Goal: Download file/media

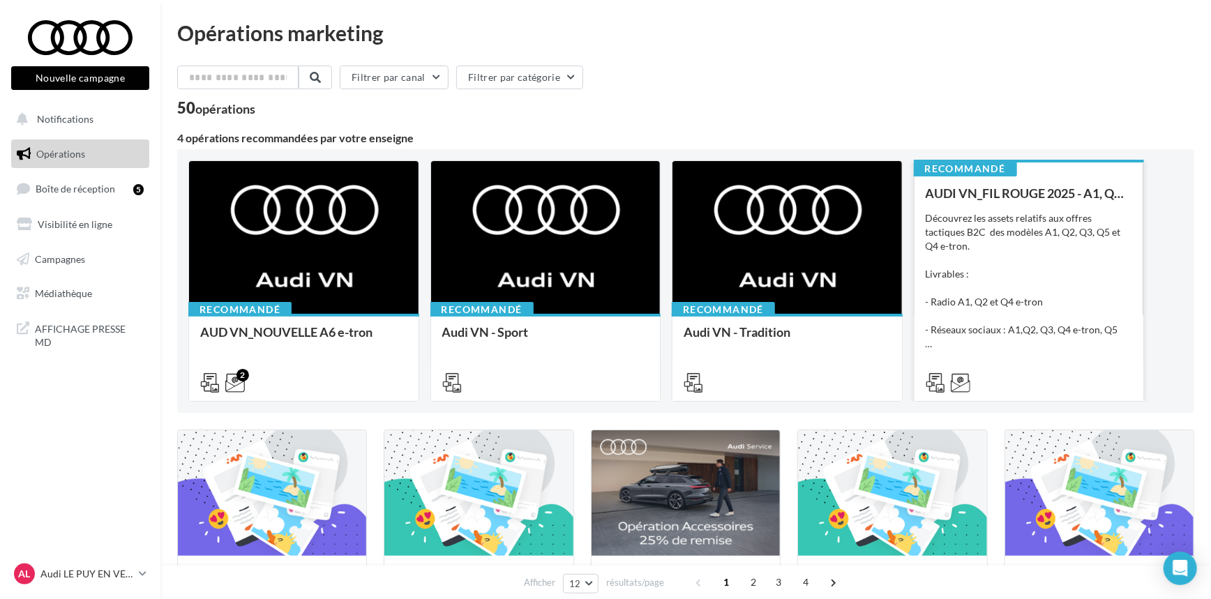
click at [1056, 302] on div "Découvrez les assets relatifs aux offres tactiques B2C des modèles A1, Q2, Q3, …" at bounding box center [1029, 281] width 207 height 140
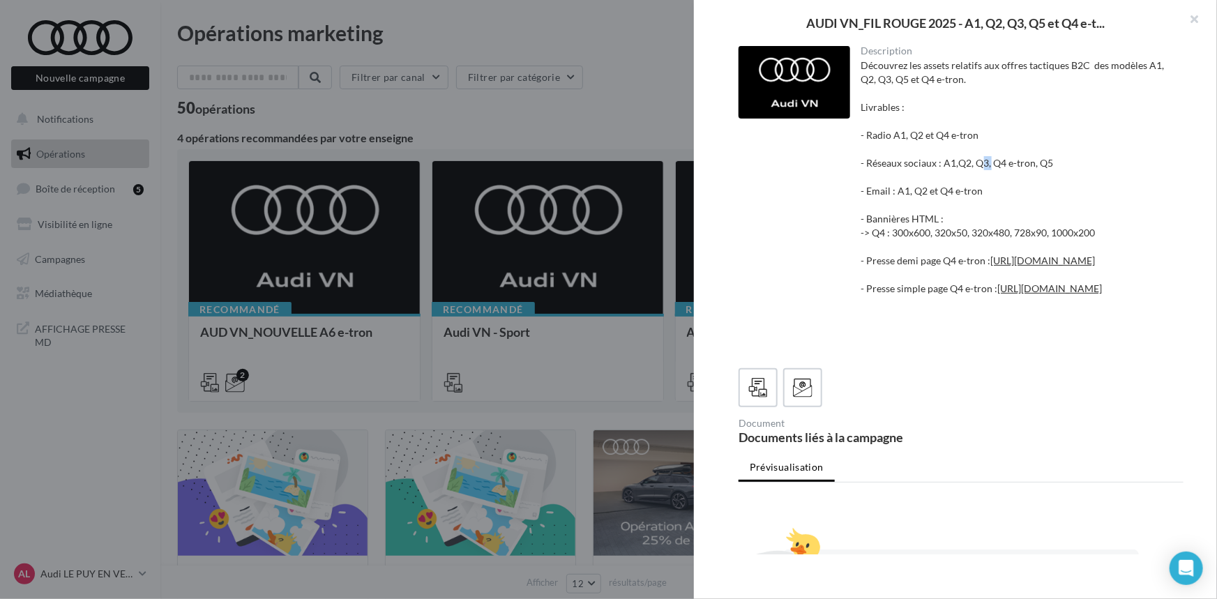
drag, startPoint x: 989, startPoint y: 167, endPoint x: 979, endPoint y: 167, distance: 10.5
click at [979, 167] on div "Découvrez les assets relatifs aux offres tactiques B2C des modèles A1, Q2, Q3, …" at bounding box center [1018, 205] width 312 height 293
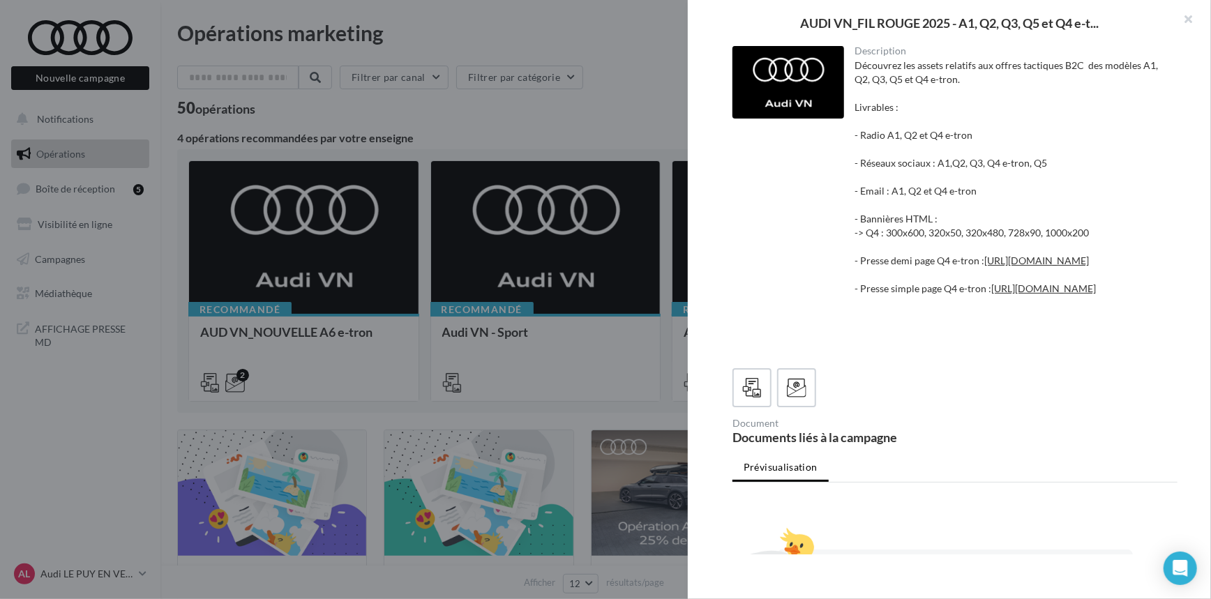
click at [603, 108] on div at bounding box center [605, 299] width 1211 height 599
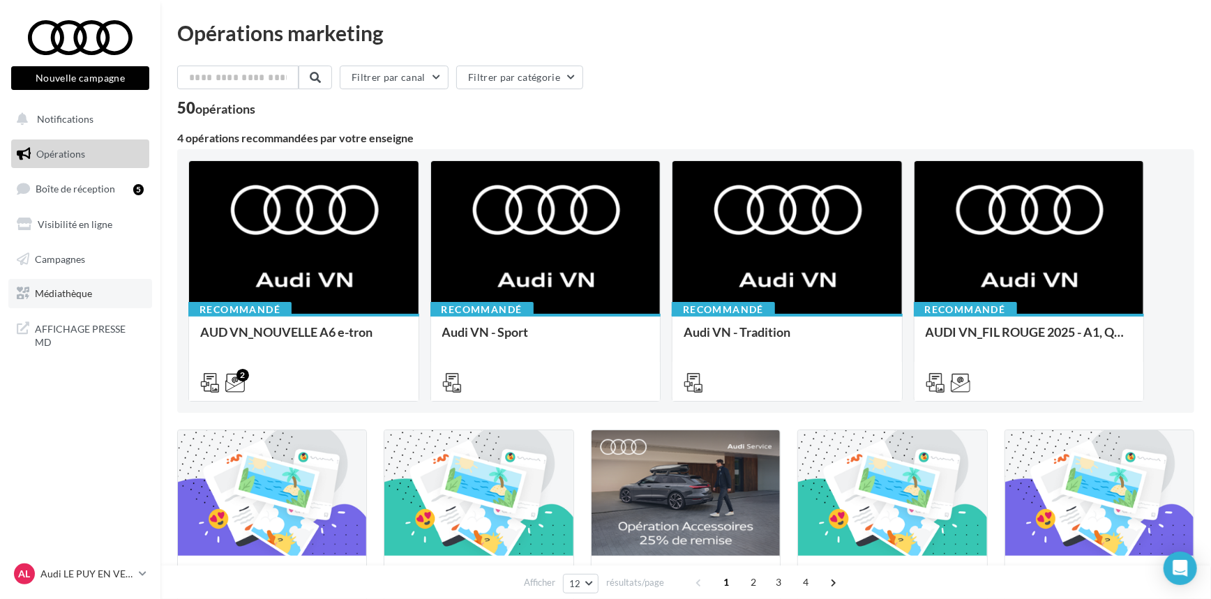
click at [105, 285] on link "Médiathèque" at bounding box center [80, 293] width 144 height 29
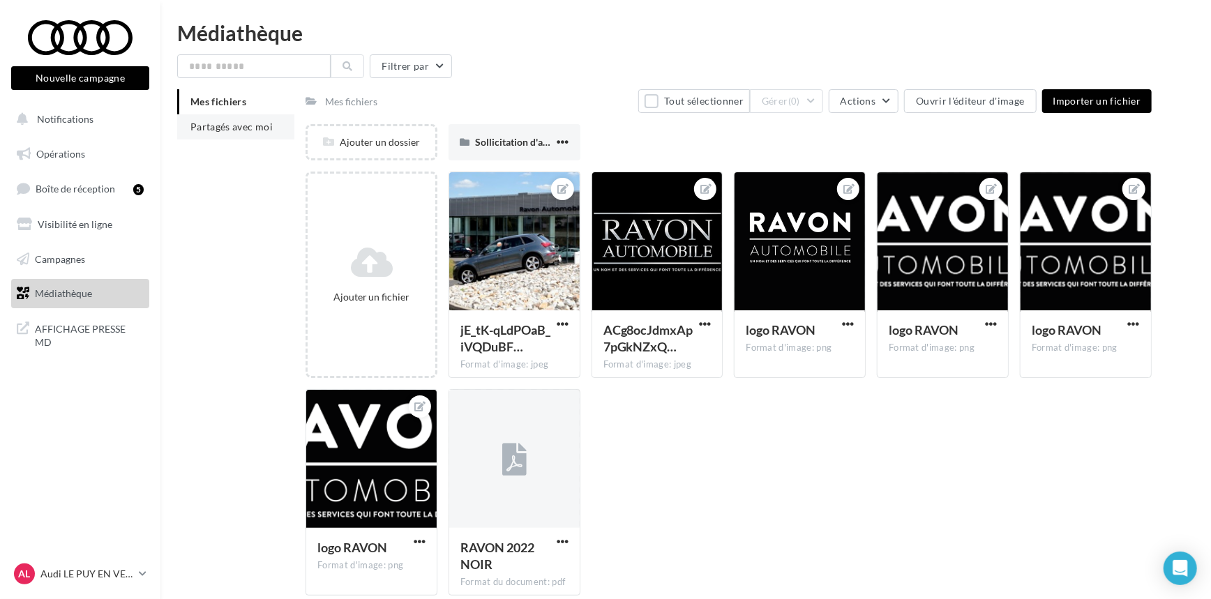
click at [231, 124] on span "Partagés avec moi" at bounding box center [231, 127] width 82 height 12
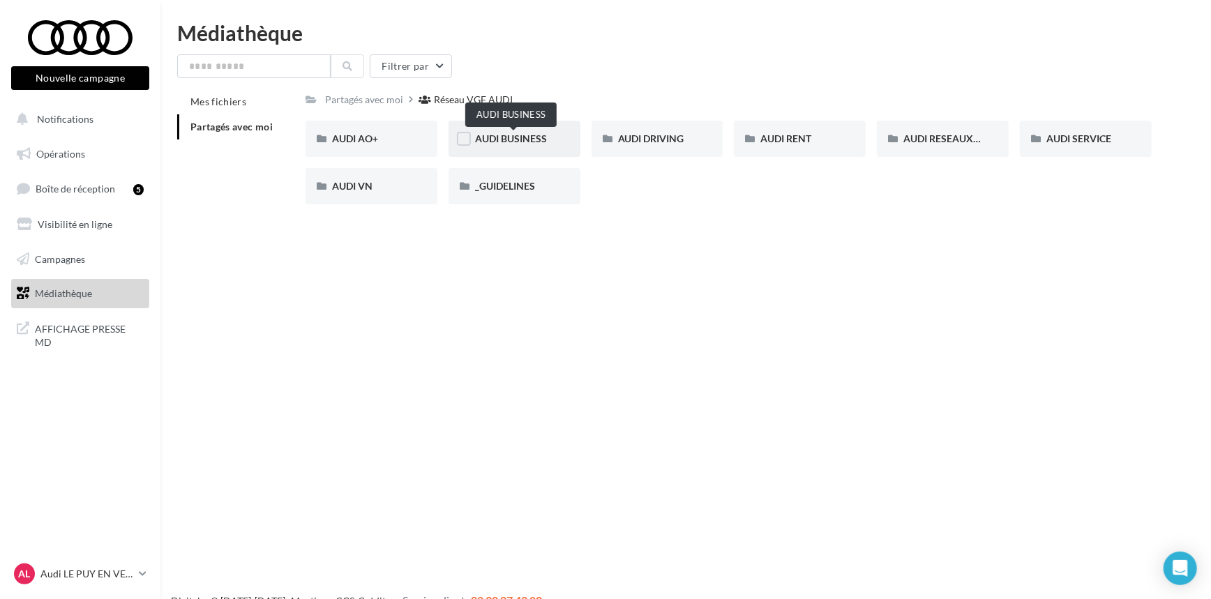
click at [525, 142] on span "AUDI BUSINESS" at bounding box center [511, 139] width 72 height 12
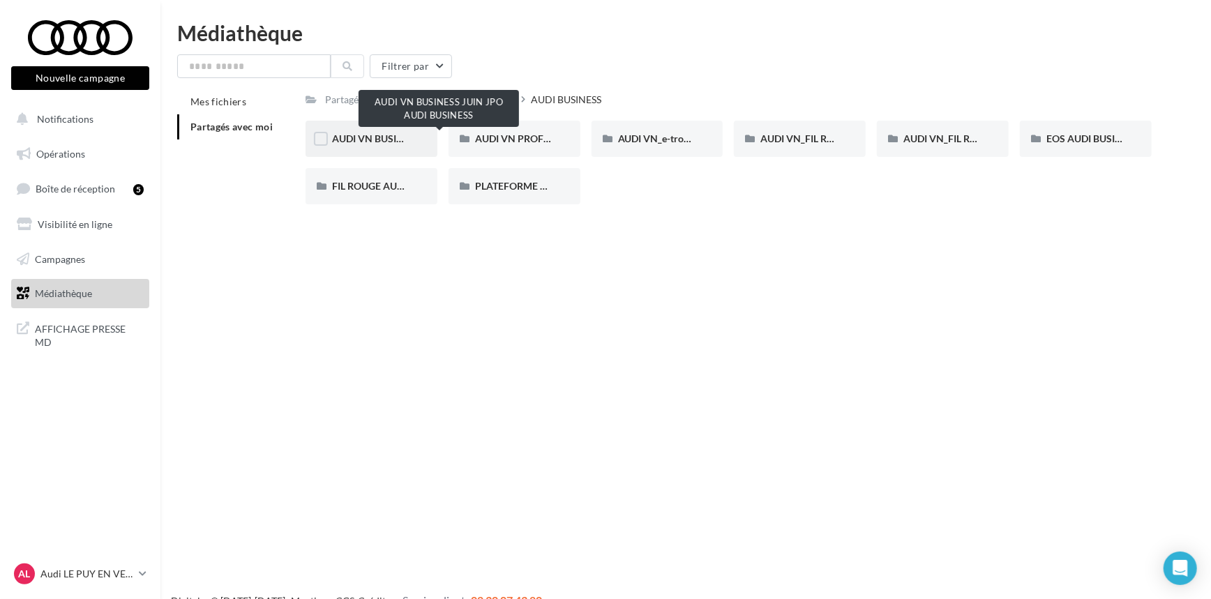
click at [403, 135] on span "AUDI VN BUSINESS JUIN JPO AUDI BUSINESS" at bounding box center [435, 139] width 206 height 12
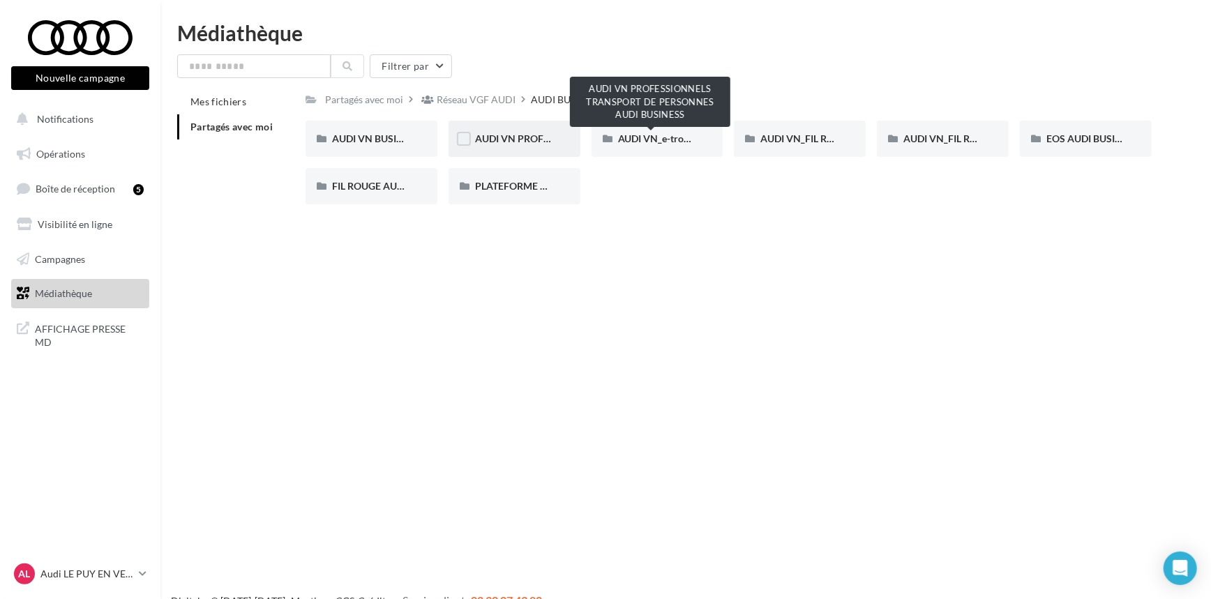
click at [527, 138] on span "AUDI VN PROFESSIONNELS TRANSPORT DE PERSONNES AUDI BUSINESS" at bounding box center [643, 139] width 336 height 12
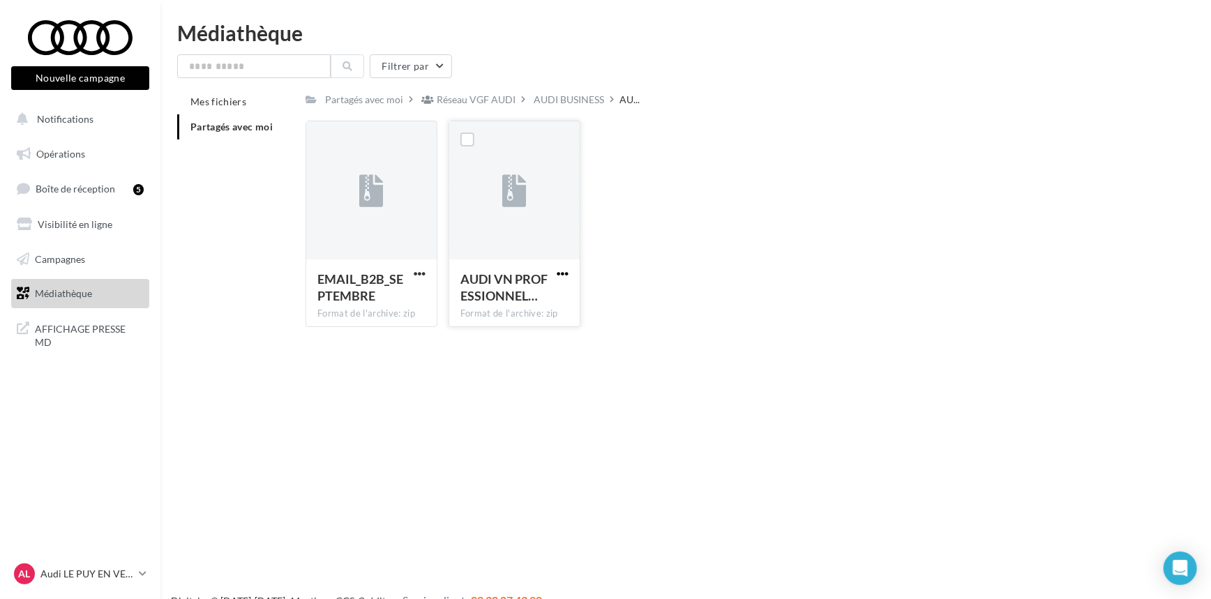
click at [566, 274] on span "button" at bounding box center [563, 274] width 12 height 12
click at [548, 303] on button "Télécharger" at bounding box center [502, 301] width 140 height 36
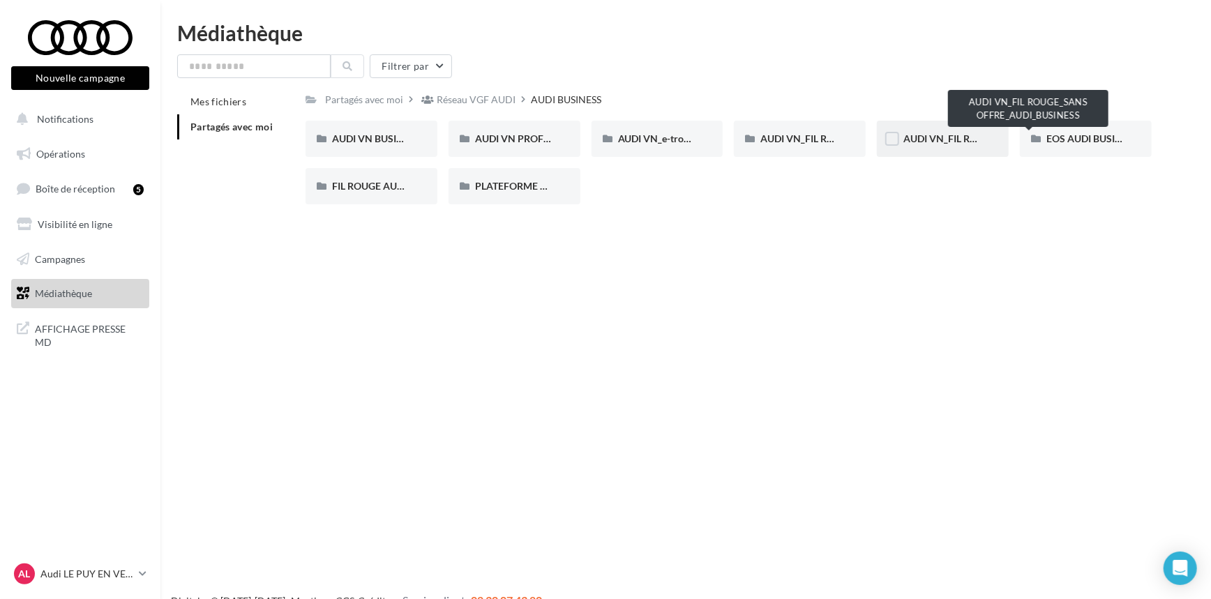
click at [951, 143] on span "AUDI VN_FIL ROUGE_SANS OFFRE_AUDI_BUSINESS" at bounding box center [1020, 139] width 234 height 12
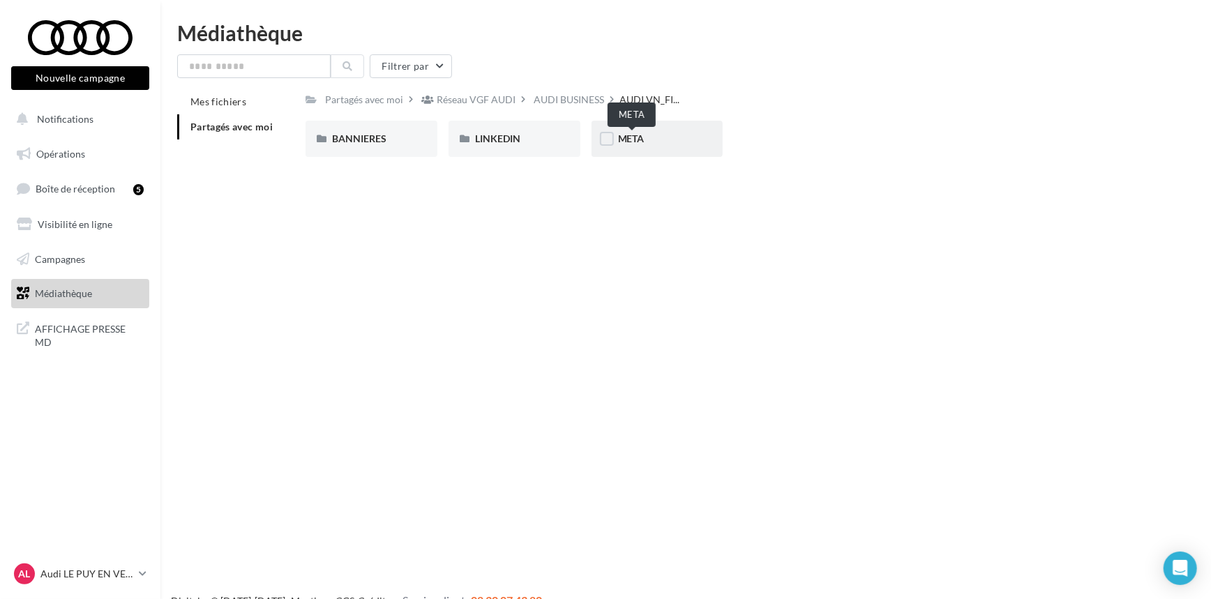
click at [634, 138] on span "META" at bounding box center [631, 139] width 27 height 12
click at [528, 142] on div "LINKEDIN" at bounding box center [514, 139] width 79 height 14
click at [379, 151] on div "BANNIERES" at bounding box center [372, 139] width 132 height 36
click at [1115, 111] on div "Partagés avec moi Réseau VGF AUDI AUDI BUSINESS AUDI VN_FI... Rs Partagé par Ré…" at bounding box center [728, 128] width 845 height 79
click at [506, 146] on div "LINKEDIN" at bounding box center [514, 139] width 79 height 14
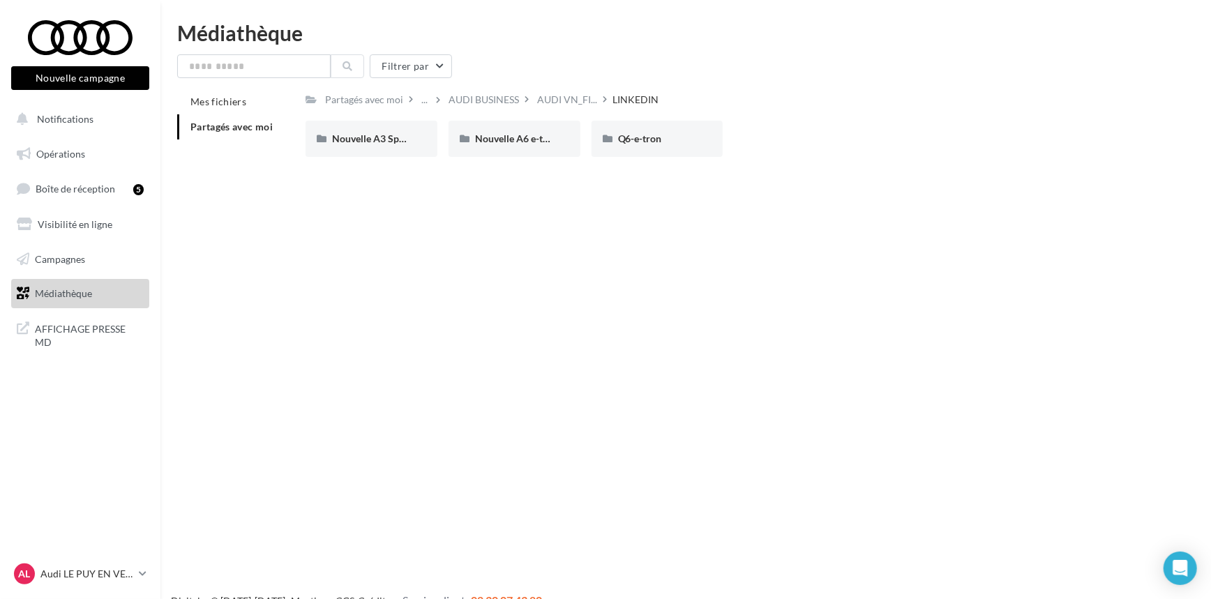
click at [401, 308] on div "Nouvelle campagne Nouvelle campagne Notifications Opérations Boîte de réception…" at bounding box center [605, 321] width 1211 height 599
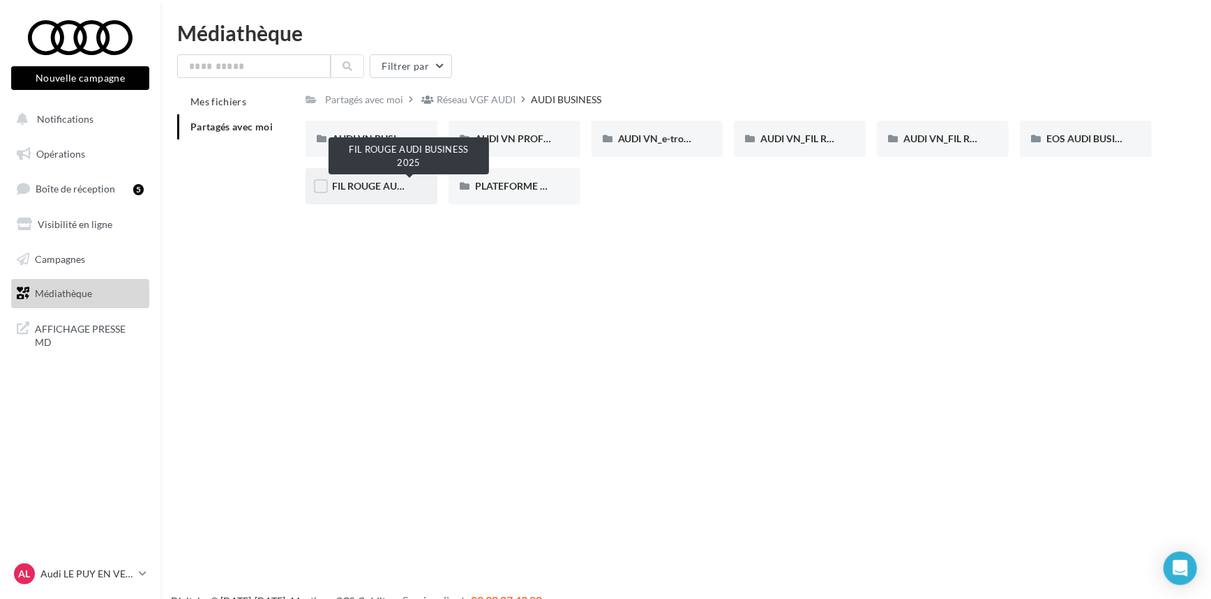
click at [376, 190] on span "FIL ROUGE AUDI BUSINESS 2025" at bounding box center [405, 186] width 147 height 12
click at [248, 76] on input "text" at bounding box center [253, 66] width 153 height 24
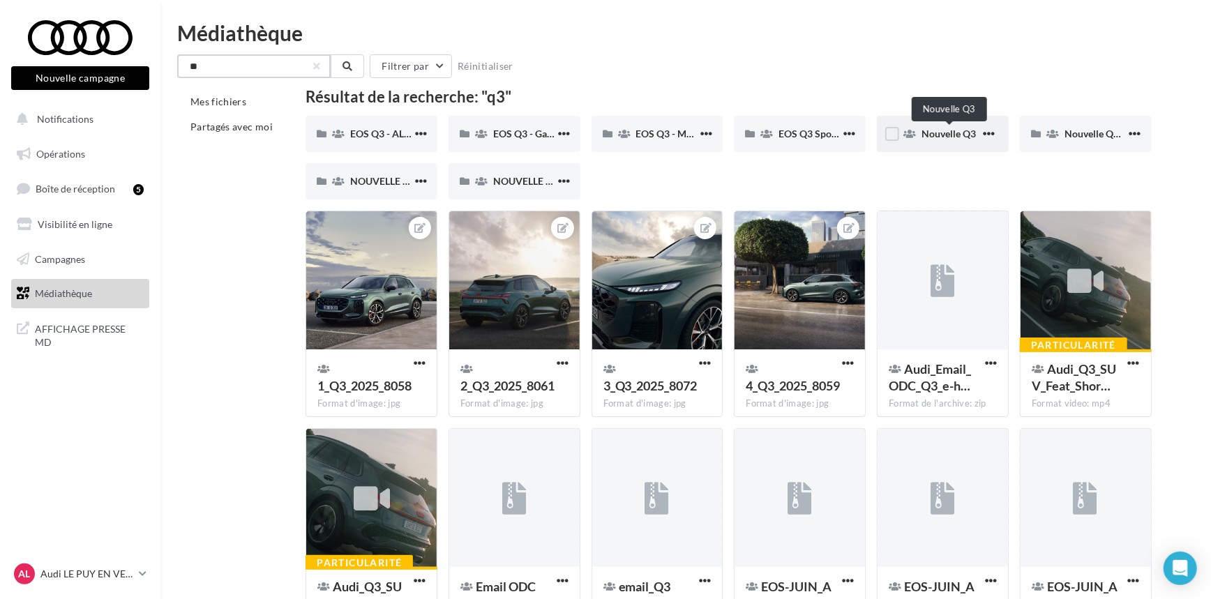
type input "**"
click at [970, 137] on span "Nouvelle Q3" at bounding box center [949, 134] width 54 height 12
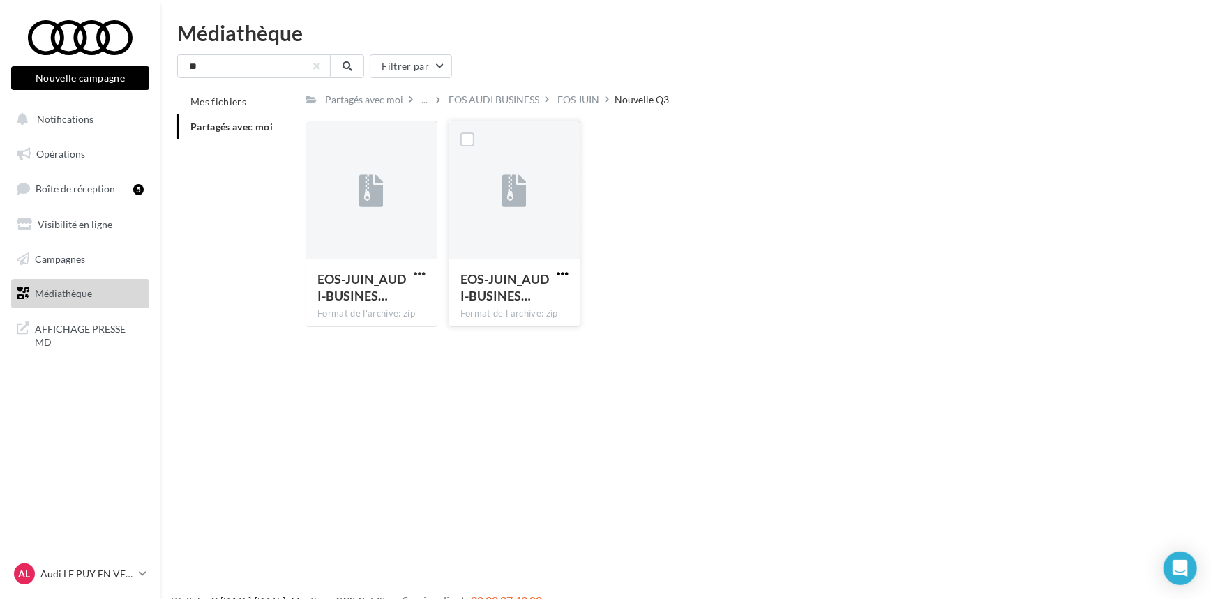
click at [562, 276] on span "button" at bounding box center [563, 274] width 12 height 12
click at [537, 296] on button "Télécharger" at bounding box center [502, 301] width 140 height 36
